Goal: Find contact information: Find contact information

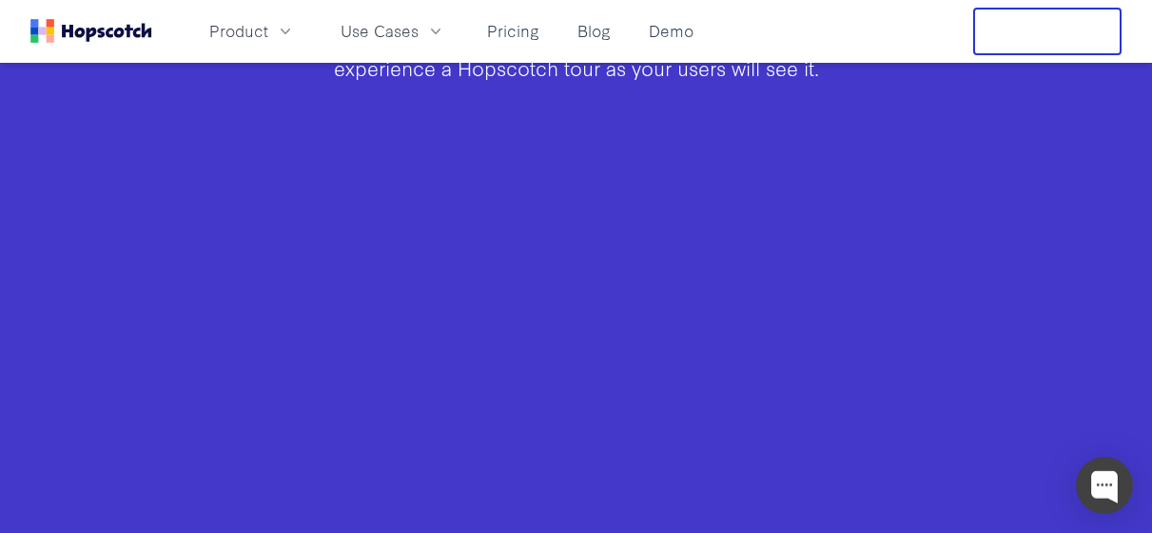
scroll to position [1237, 0]
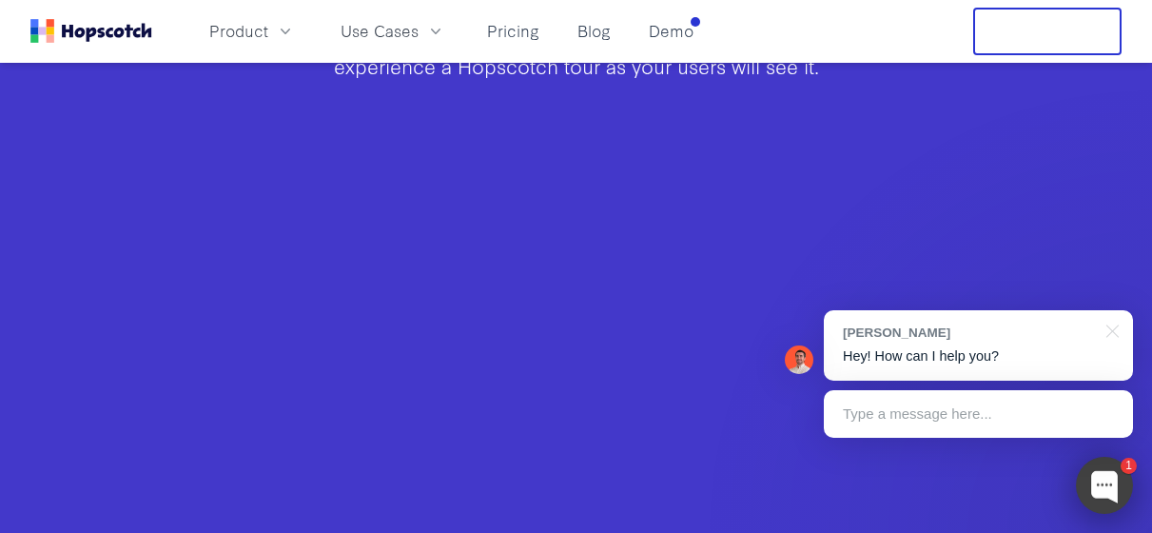
click at [1103, 483] on div at bounding box center [1104, 485] width 57 height 57
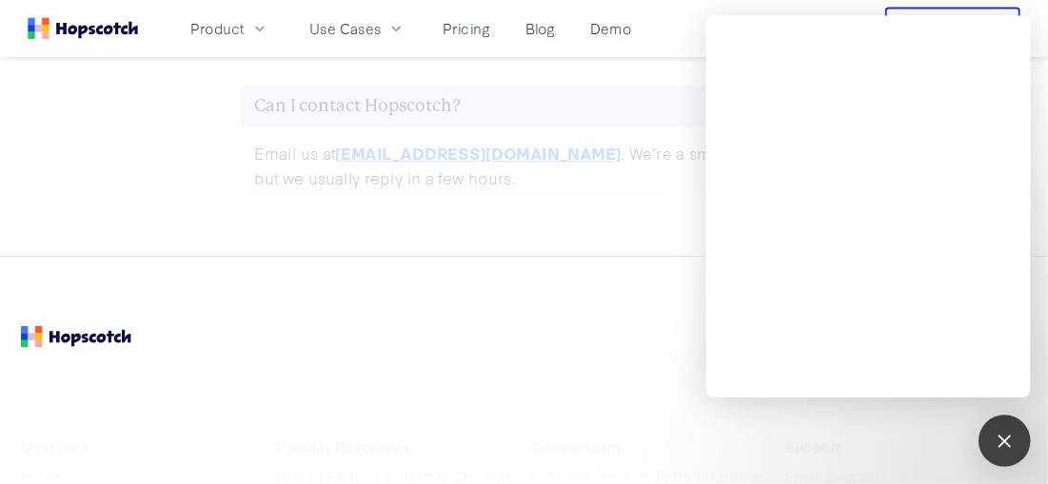
scroll to position [9610, 0]
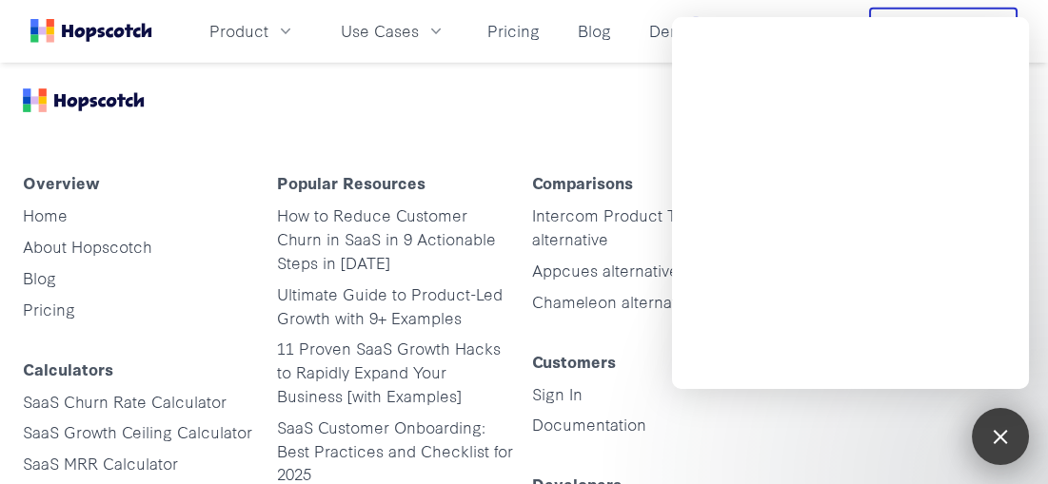
click at [1002, 440] on div at bounding box center [1000, 436] width 26 height 26
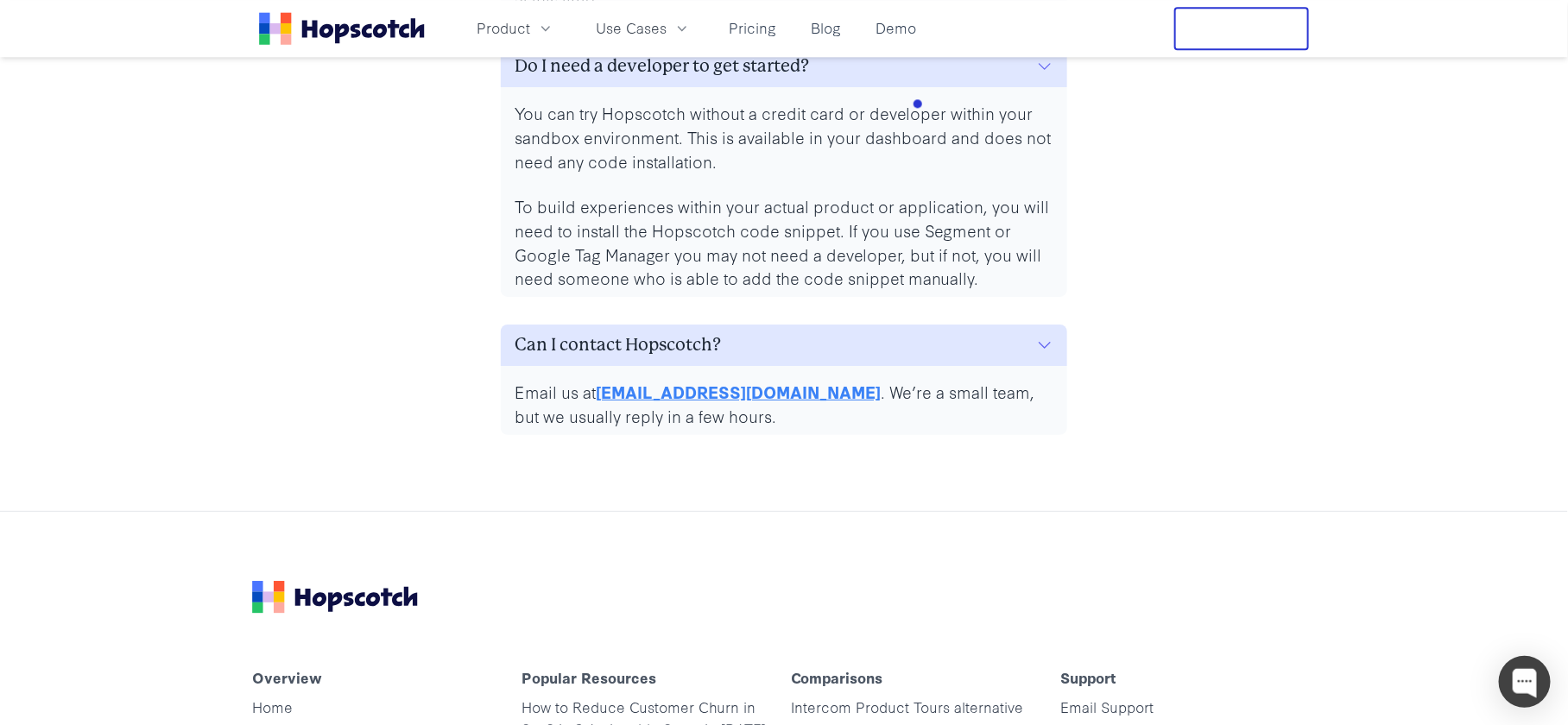
scroll to position [8252, 0]
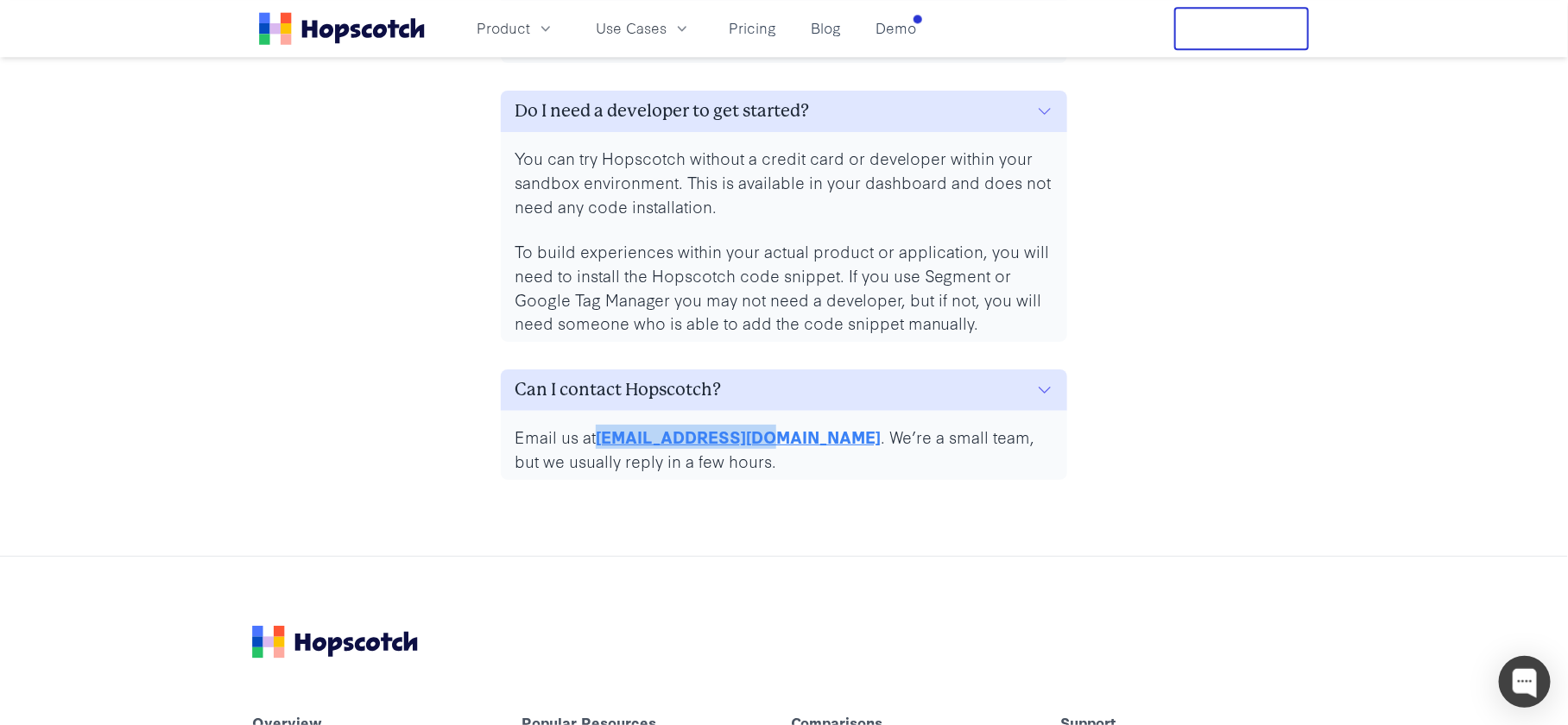
drag, startPoint x: 761, startPoint y: 437, endPoint x: 601, endPoint y: 437, distance: 160.0
copy link "[EMAIL_ADDRESS][DOMAIN_NAME]"
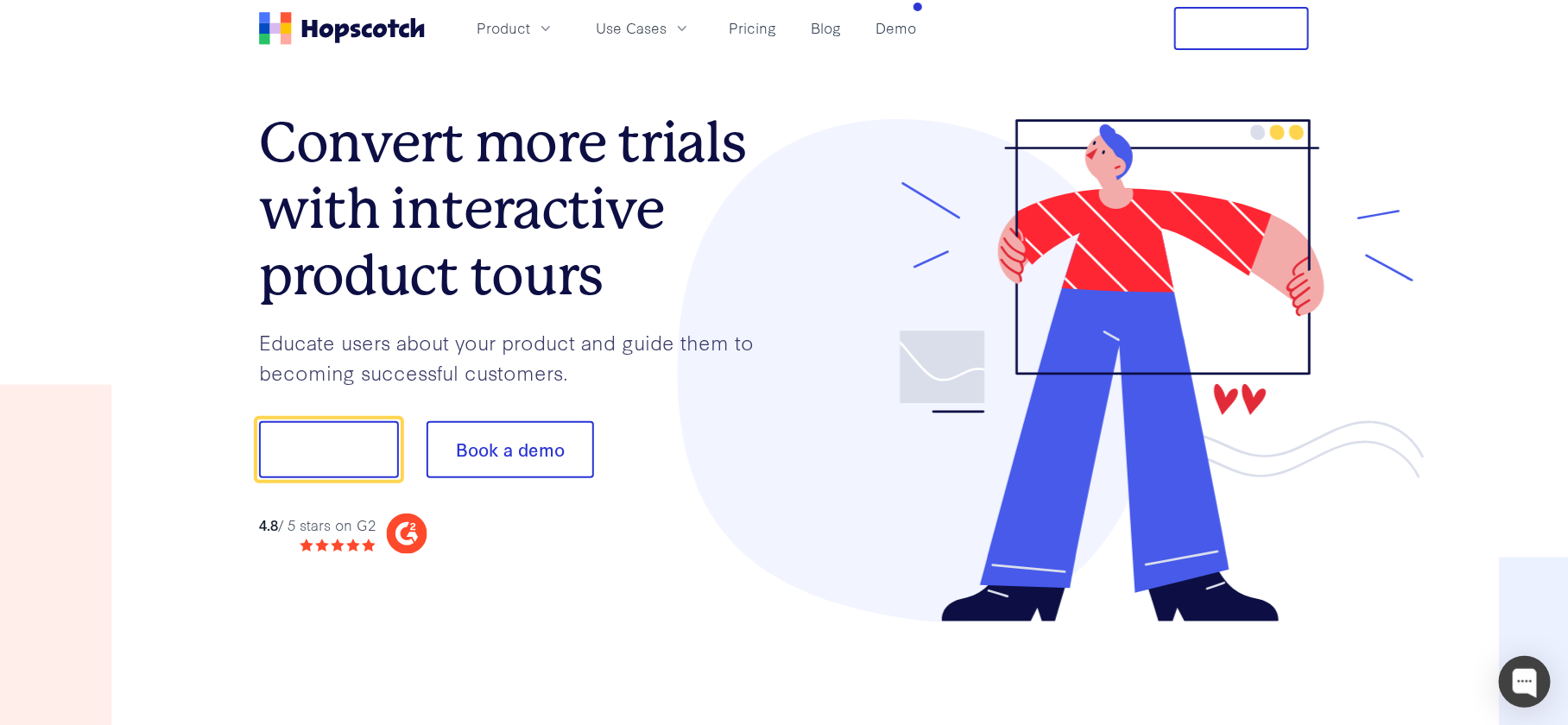
scroll to position [0, 0]
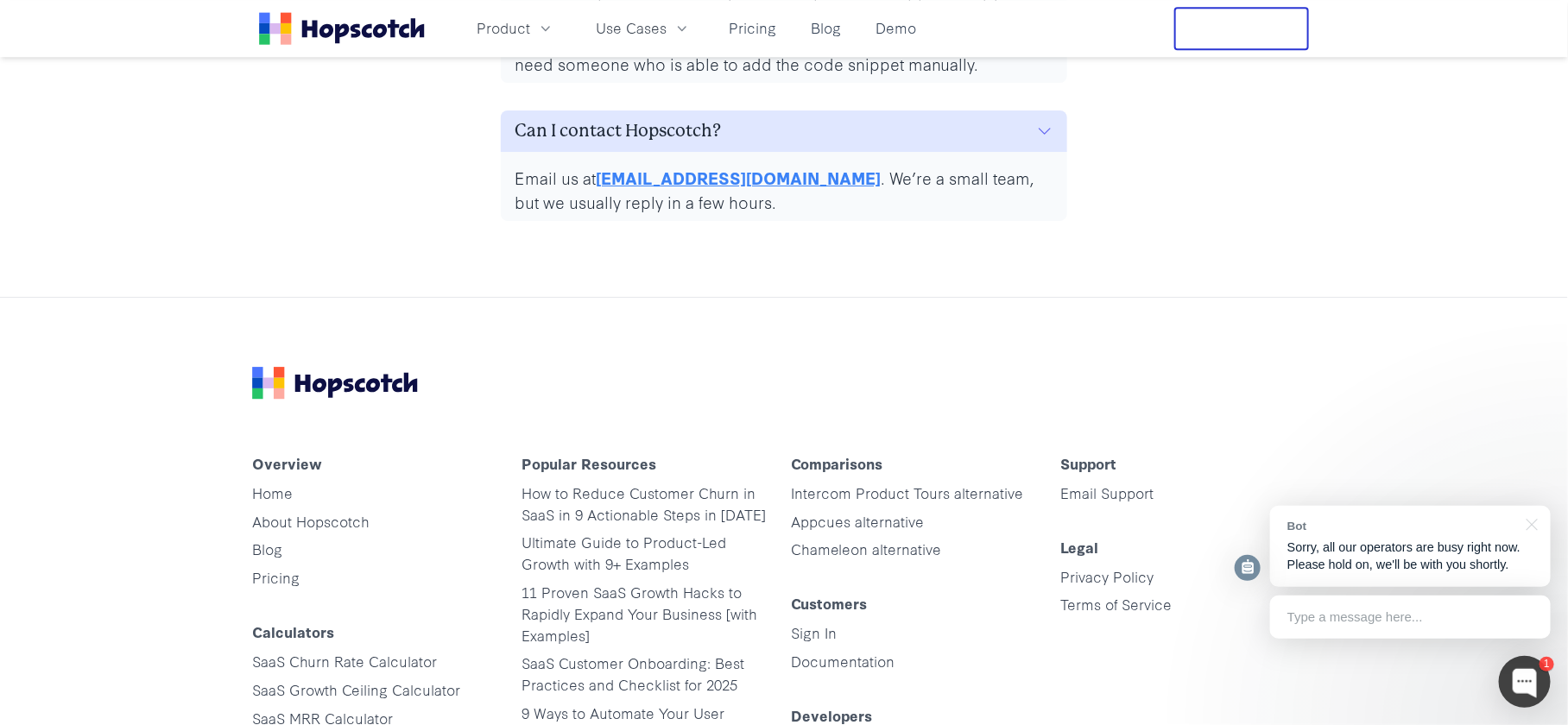
scroll to position [8252, 0]
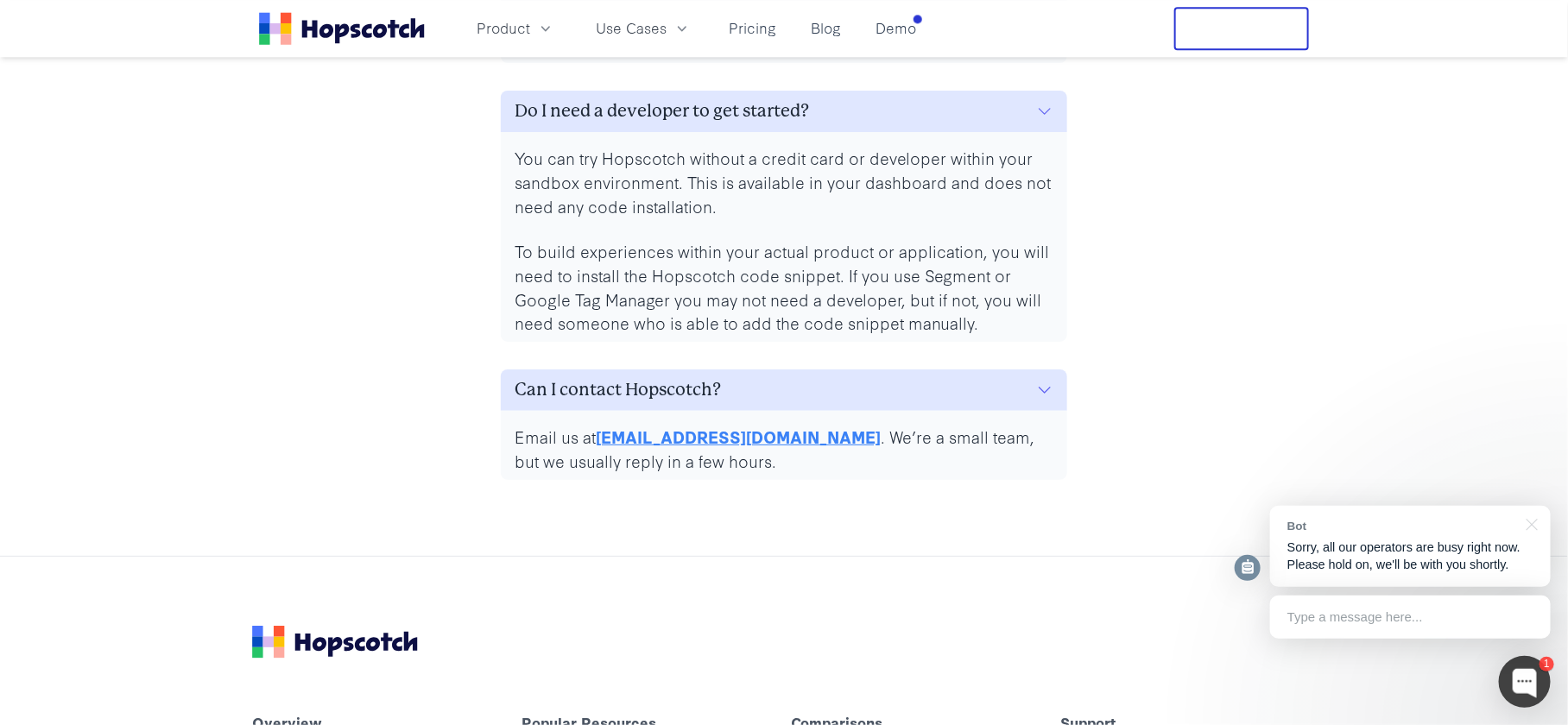
drag, startPoint x: 625, startPoint y: 387, endPoint x: 583, endPoint y: 456, distance: 80.8
click at [583, 456] on div "Can I contact Hopscotch? Email us at [EMAIL_ADDRESS][DOMAIN_NAME] . We’re a sma…" at bounding box center [784, 425] width 566 height 111
click at [529, 433] on p "Email us at [EMAIL_ADDRESS][DOMAIN_NAME] . We’re a small team, but we usually r…" at bounding box center [784, 448] width 539 height 48
copy p "Email"
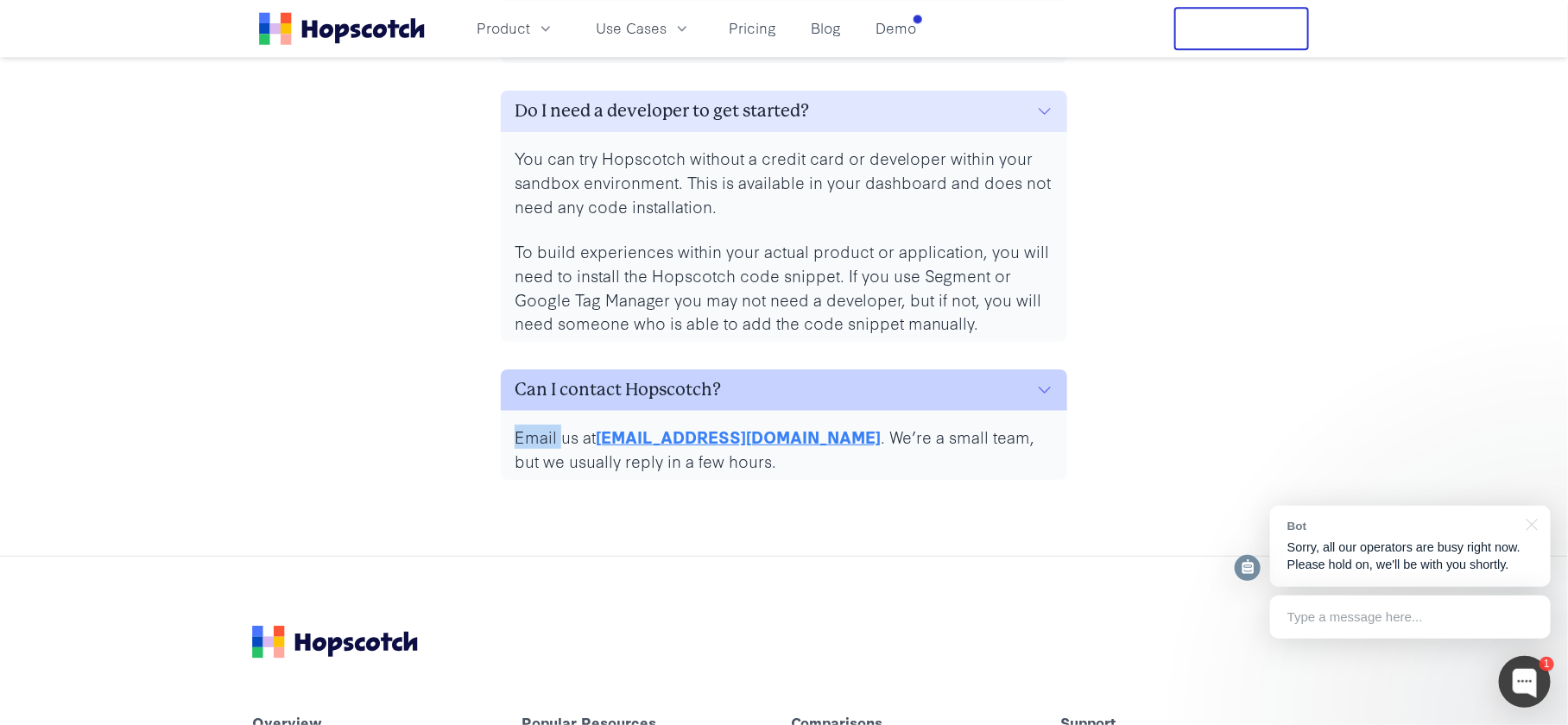
click at [583, 382] on h3 "Can I contact Hopscotch?" at bounding box center [617, 390] width 206 height 27
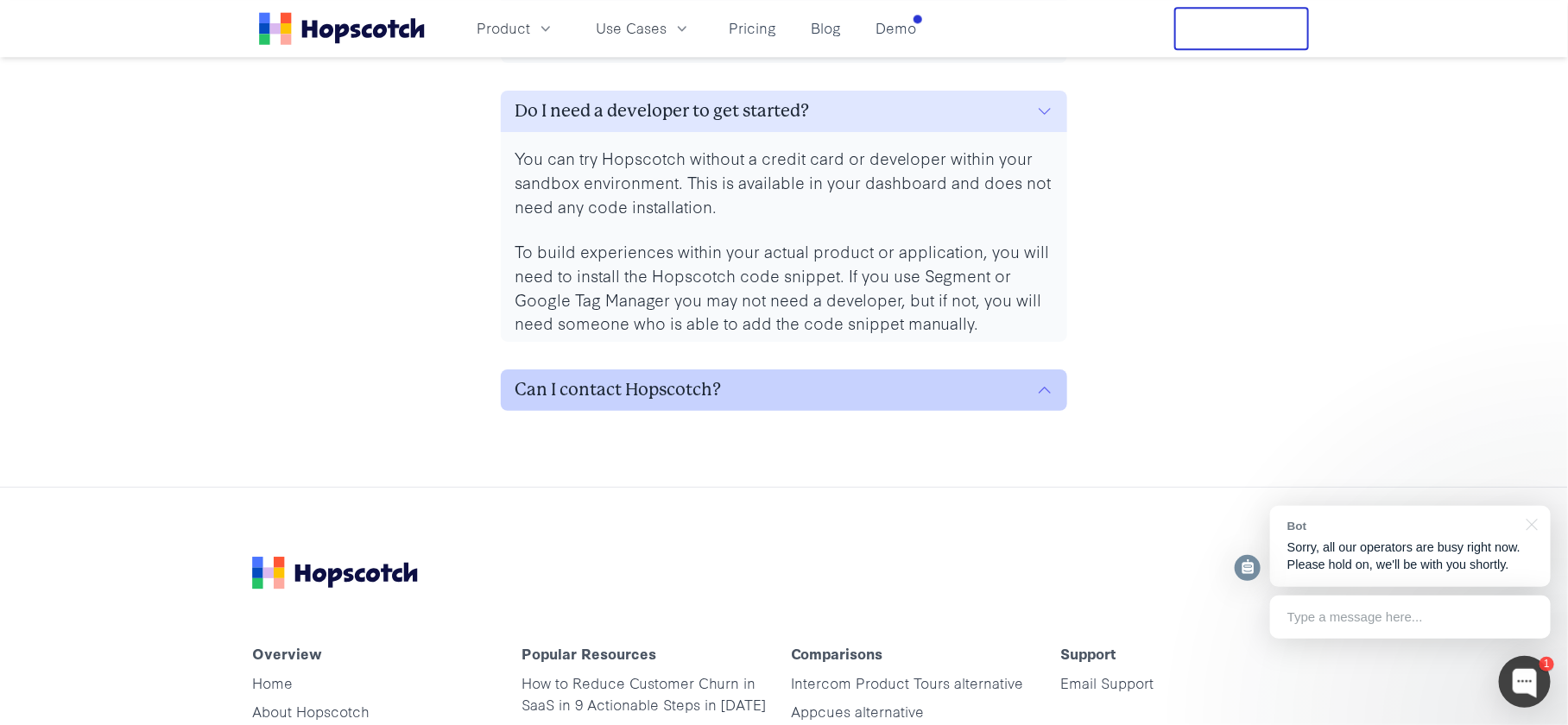
click at [603, 388] on h3 "Can I contact Hopscotch?" at bounding box center [617, 390] width 206 height 27
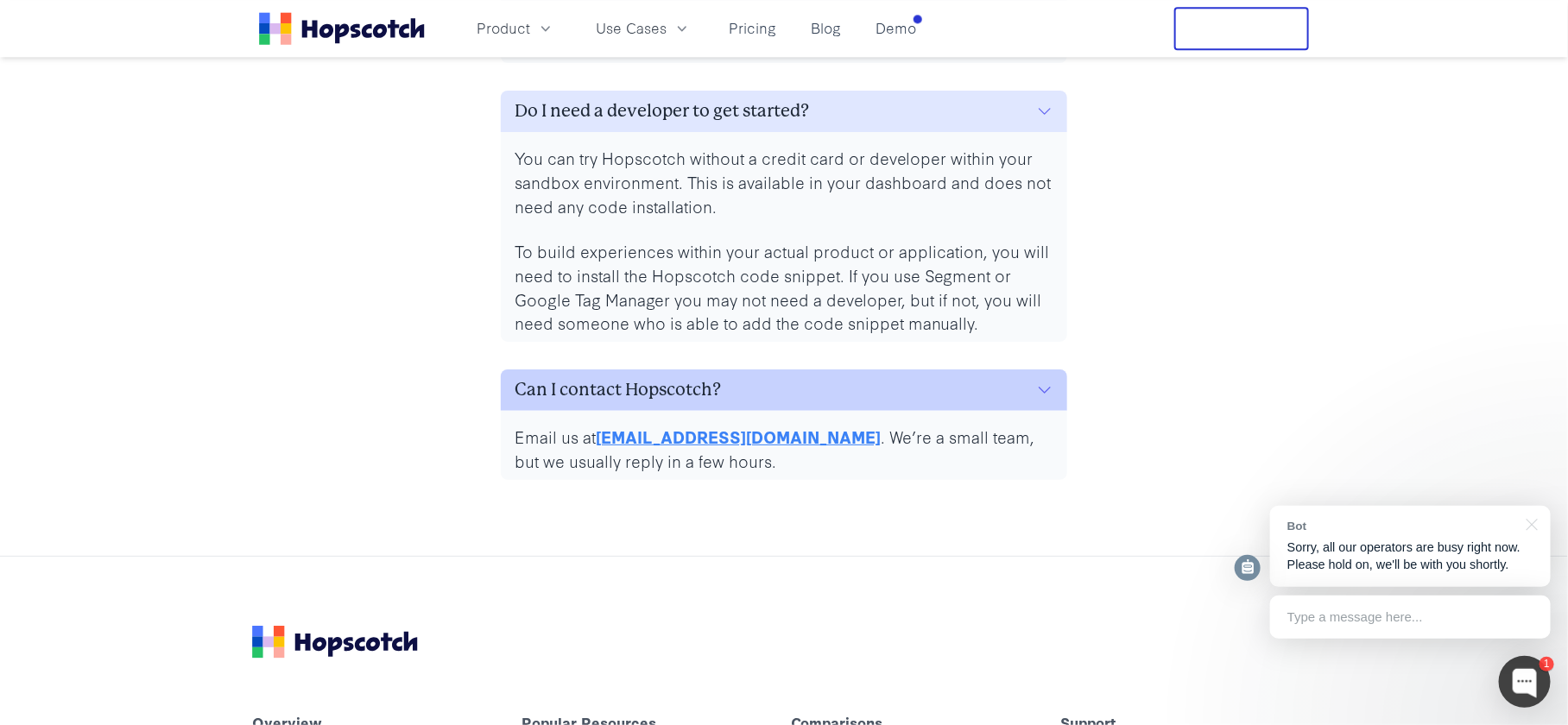
drag, startPoint x: 558, startPoint y: 386, endPoint x: 614, endPoint y: 387, distance: 56.0
click at [614, 387] on h3 "Can I contact Hopscotch?" at bounding box center [617, 390] width 206 height 27
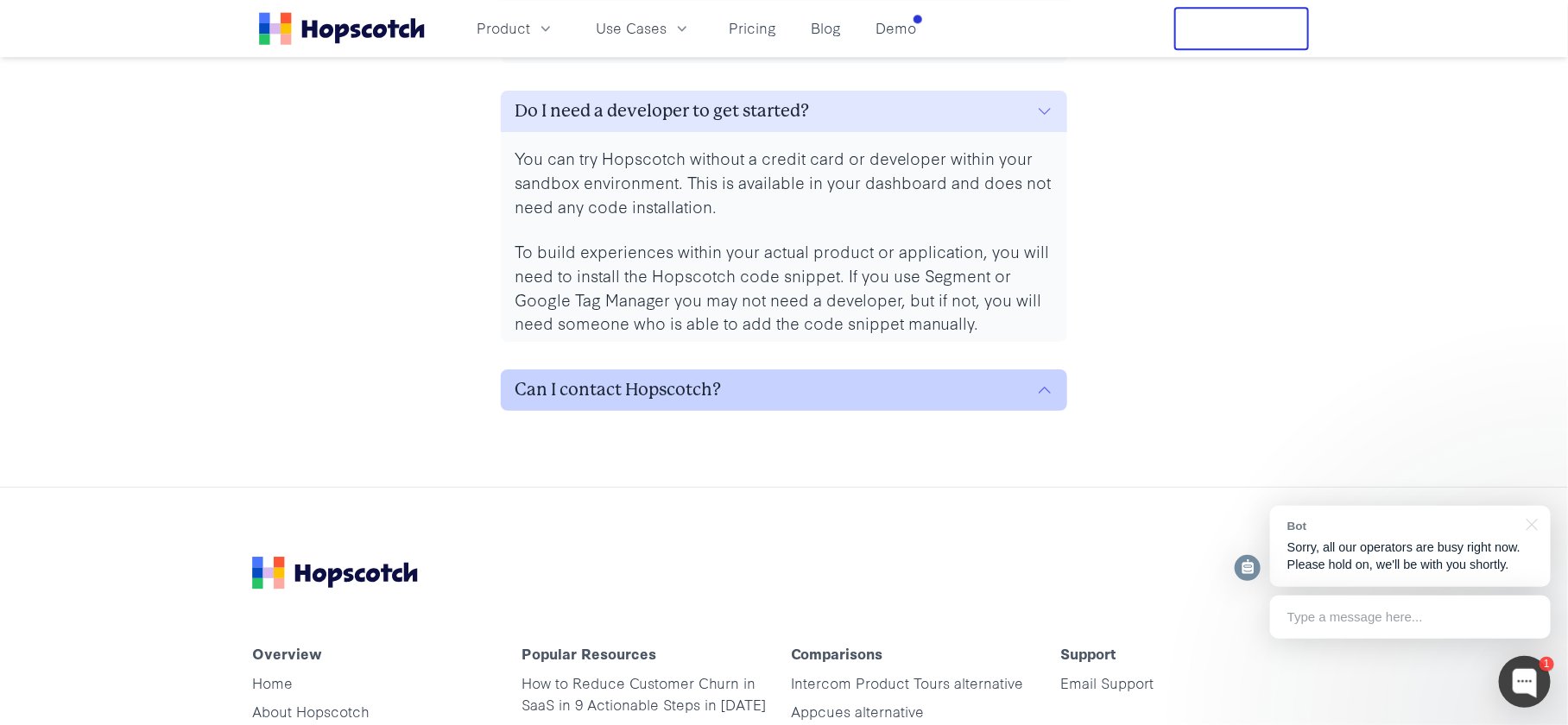
click at [667, 397] on h3 "Can I contact Hopscotch?" at bounding box center [617, 390] width 206 height 27
